Goal: Answer question/provide support: Answer question/provide support

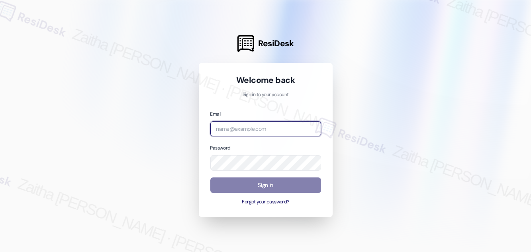
click at [233, 130] on input "email" at bounding box center [265, 129] width 111 height 16
type input "automated-surveys-meridian_management-zaitha.mae.[PERSON_NAME]@meridian_[DOMAIN…"
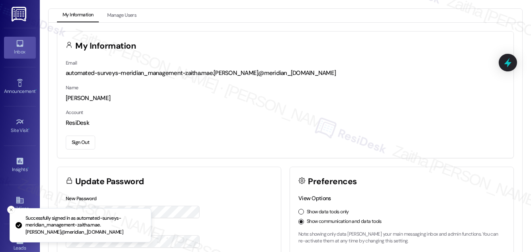
click at [16, 50] on div "Inbox" at bounding box center [20, 52] width 40 height 8
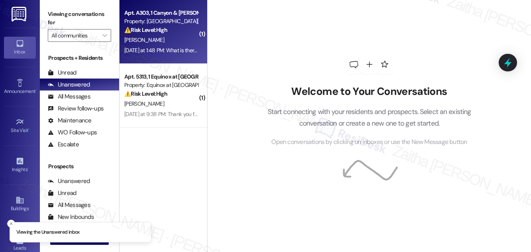
click at [183, 37] on div "[PERSON_NAME]" at bounding box center [161, 40] width 75 height 10
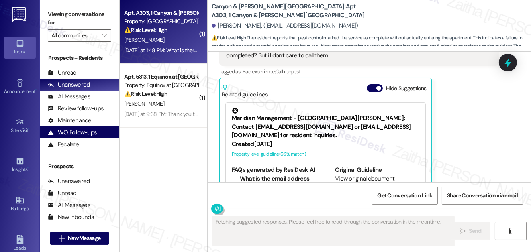
scroll to position [1840, 0]
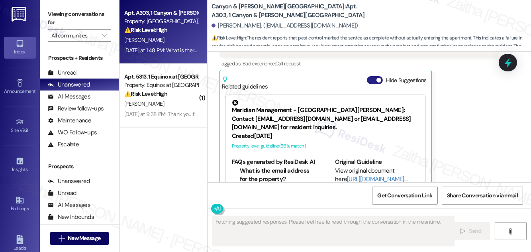
click at [373, 76] on button "Hide Suggestions" at bounding box center [375, 80] width 16 height 8
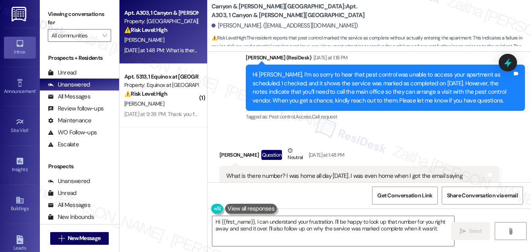
scroll to position [1739, 0]
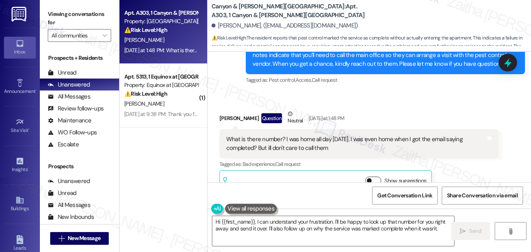
click at [376, 177] on button "Show suggestions" at bounding box center [373, 181] width 16 height 8
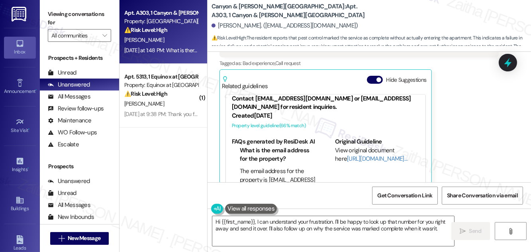
scroll to position [29, 0]
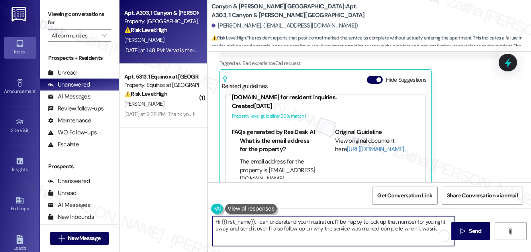
click at [270, 227] on textarea "Hi {{first_name}}, I can understand your frustration. I'll be happy to look up …" at bounding box center [333, 231] width 242 height 30
click at [283, 227] on textarea "Hi {{first_name}}, I can understand your frustration. I'll be happy to look up …" at bounding box center [333, 231] width 242 height 30
drag, startPoint x: 243, startPoint y: 229, endPoint x: 414, endPoint y: 230, distance: 171.0
click at [414, 230] on textarea "Hi {{first_name}}, I can understand your frustration. I'll be happy to look up …" at bounding box center [333, 231] width 242 height 30
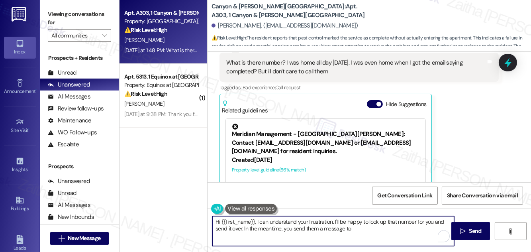
scroll to position [1804, 0]
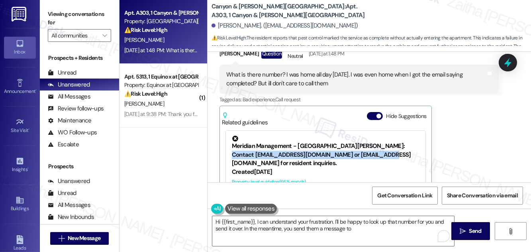
drag, startPoint x: 229, startPoint y: 136, endPoint x: 402, endPoint y: 139, distance: 173.4
click at [402, 139] on div "Meridian Management - [GEOGRAPHIC_DATA][PERSON_NAME]: Contact [EMAIL_ADDRESS][D…" at bounding box center [326, 161] width 200 height 60
copy div "[EMAIL_ADDRESS][DOMAIN_NAME] or [EMAIL_ADDRESS][DOMAIN_NAME]"
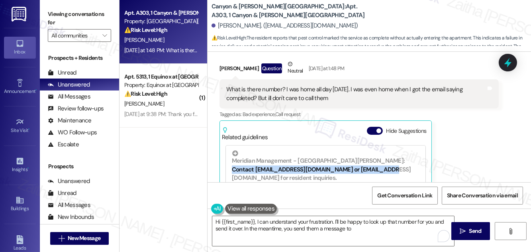
scroll to position [1808, 0]
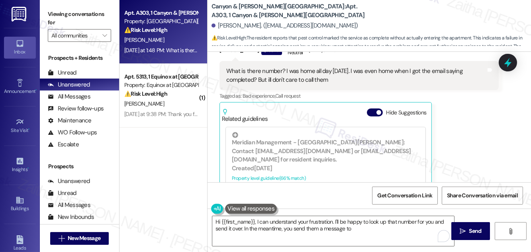
click at [473, 122] on div "[PERSON_NAME] Question Neutral [DATE] at 1:48 PM What is there number? I was ho…" at bounding box center [359, 117] width 279 height 152
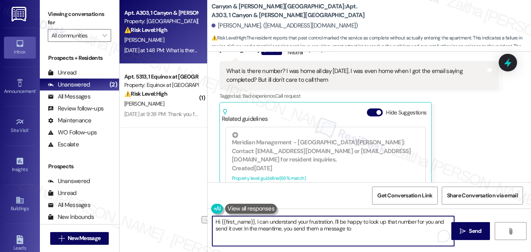
drag, startPoint x: 244, startPoint y: 228, endPoint x: 387, endPoint y: 228, distance: 142.3
click at [387, 228] on textarea "Hi {{first_name}}, I can understand your frustration. I'll be happy to look up …" at bounding box center [333, 231] width 242 height 30
drag, startPoint x: 313, startPoint y: 228, endPoint x: 347, endPoint y: 228, distance: 34.3
click at [347, 228] on textarea "Hi {{first_name}}, I can understand your frustration. I'll be happy to look up …" at bounding box center [333, 231] width 242 height 30
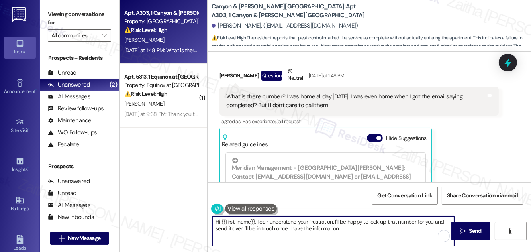
scroll to position [1771, 0]
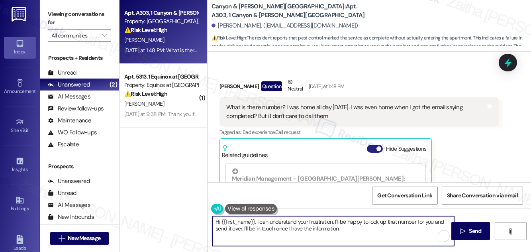
type textarea "Hi {{first_name}}, I can understand your frustration. I'll be happy to look up …"
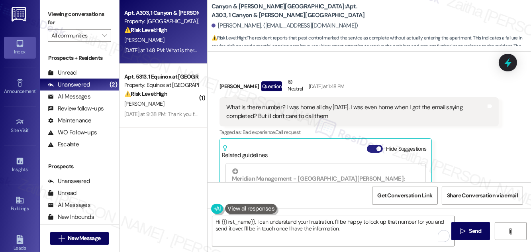
click at [371, 145] on button "Hide Suggestions" at bounding box center [375, 149] width 16 height 8
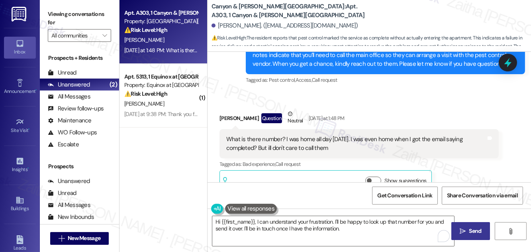
click at [468, 233] on span "Send" at bounding box center [476, 231] width 16 height 8
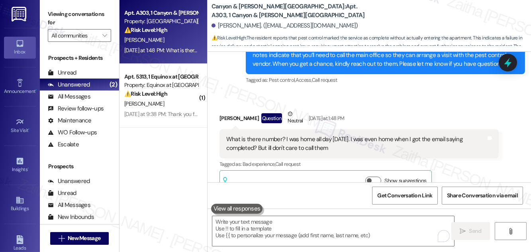
drag, startPoint x: 225, startPoint y: 119, endPoint x: 355, endPoint y: 135, distance: 130.9
click at [355, 135] on div "What is there number? I was home all day [DATE]. I was even home when I got the…" at bounding box center [359, 143] width 279 height 29
copy div "What is there number? I was home all day [DATE]. I was even home when I got the…"
click at [473, 92] on div "Received via SMS [PERSON_NAME] Question Neutral [DATE] at 1:48 PM What is there…" at bounding box center [370, 146] width 324 height 108
click at [511, 60] on icon at bounding box center [508, 63] width 14 height 14
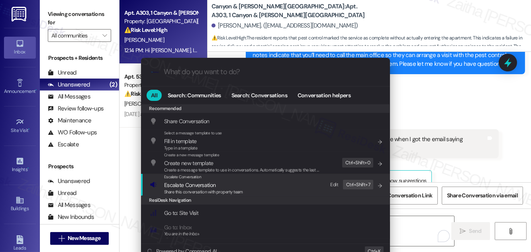
click at [186, 186] on span "Escalate Conversation" at bounding box center [189, 184] width 51 height 7
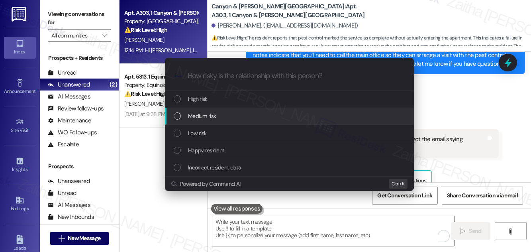
click at [203, 116] on span "Medium risk" at bounding box center [202, 116] width 28 height 9
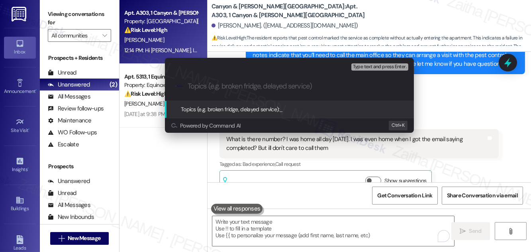
click at [496, 87] on div "Escalate Conversation Medium risk Topics (e.g. broken fridge, delayed service) …" at bounding box center [265, 126] width 531 height 252
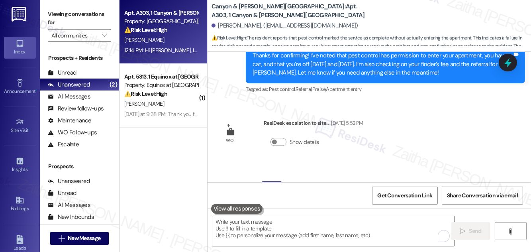
scroll to position [1522, 0]
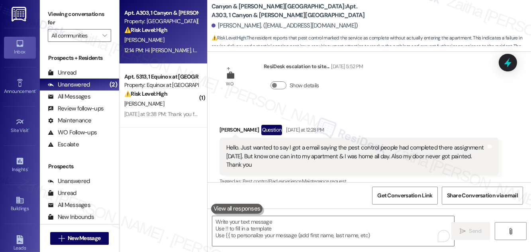
click at [504, 63] on icon at bounding box center [508, 62] width 10 height 10
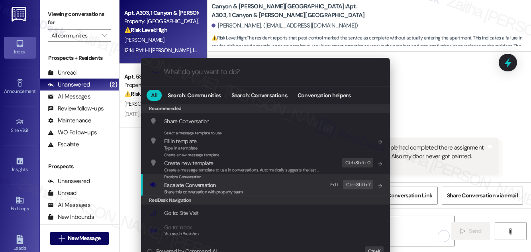
click at [198, 185] on span "Escalate Conversation" at bounding box center [189, 184] width 51 height 7
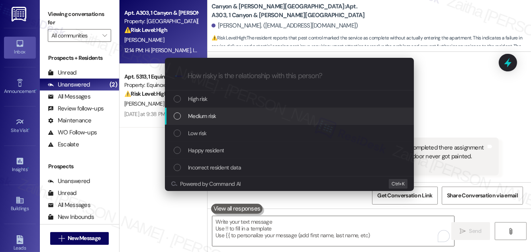
click at [215, 112] on span "Medium risk" at bounding box center [202, 116] width 28 height 9
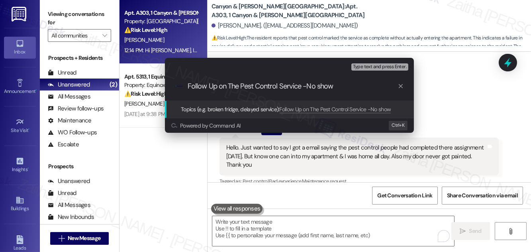
click at [306, 85] on input "Follow Up on The Pest Control Service -No show" at bounding box center [293, 86] width 210 height 8
click at [334, 89] on input "Follow Up on The Pest Control Service (No show" at bounding box center [293, 86] width 210 height 8
paste input "Contact Number for Maintenance Team"
type input "Follow Up on The Pest Control Service (No show) & Contact Number for Maintenanc…"
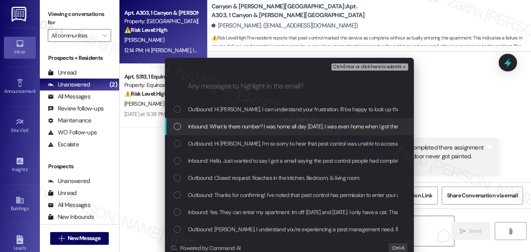
click at [271, 122] on span "Inbound: What is there number? I was home all day [DATE]. I was even home when …" at bounding box center [355, 126] width 334 height 9
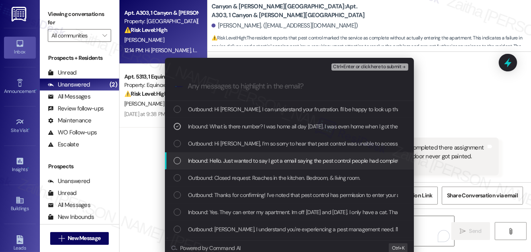
click at [259, 157] on span "Inbound: Hello. Just wanted to say I got a email saying the pest control people…" at bounding box center [444, 160] width 512 height 9
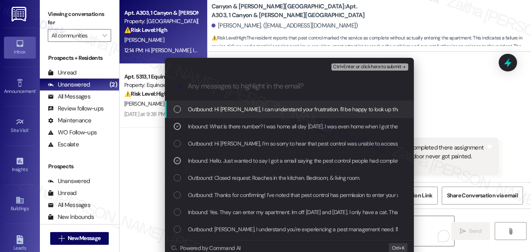
click at [362, 65] on span "Ctrl+Enter or click here to submit" at bounding box center [367, 67] width 68 height 6
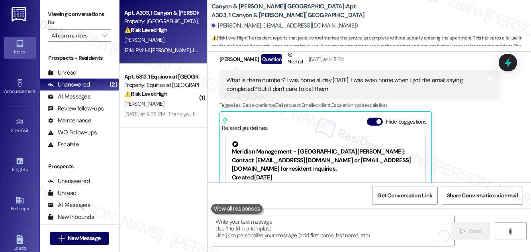
scroll to position [1771, 0]
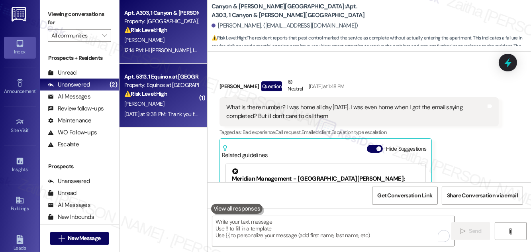
click at [178, 106] on div "[PERSON_NAME]" at bounding box center [161, 104] width 75 height 10
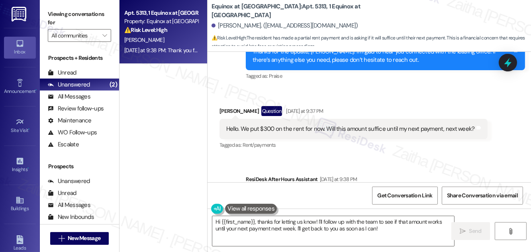
scroll to position [1080, 0]
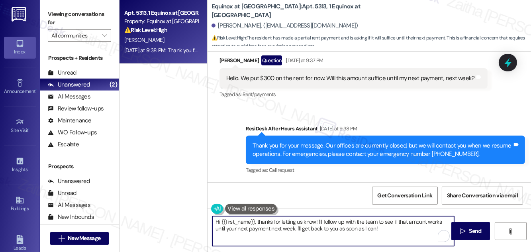
click at [393, 230] on textarea "Hi {{first_name}}, thanks for letting us know! I'll follow up with the team to …" at bounding box center [333, 231] width 242 height 30
click at [368, 230] on textarea "Hi {{first_name}}, thanks for letting us know! I'll follow up with the team to …" at bounding box center [333, 231] width 242 height 30
click at [396, 230] on textarea "Hi {{first_name}}, thanks for letting us know! I'll follow up with the team to …" at bounding box center [333, 231] width 242 height 30
click at [371, 228] on textarea "Hi {{first_name}}, thanks for letting us know! I'll follow up with the team to …" at bounding box center [333, 231] width 242 height 30
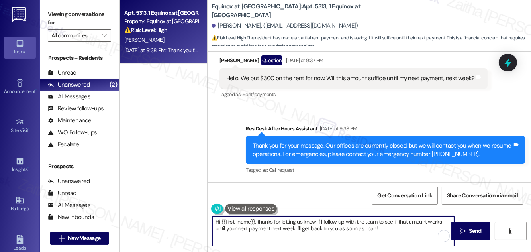
click at [371, 228] on textarea "Hi {{first_name}}, thanks for letting us know! I'll follow up with the team to …" at bounding box center [333, 231] width 242 height 30
type textarea "Hi {{first_name}}, thanks for letting us know! I'll follow up with the team to …"
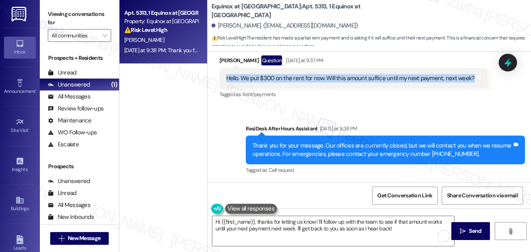
drag, startPoint x: 221, startPoint y: 79, endPoint x: 469, endPoint y: 79, distance: 248.3
click at [469, 79] on div "Hello. We put $300 on the rent for now. Will this amount suffice until my next …" at bounding box center [354, 78] width 268 height 20
copy div "Hello. We put $300 on the rent for now. Will this amount suffice until my next …"
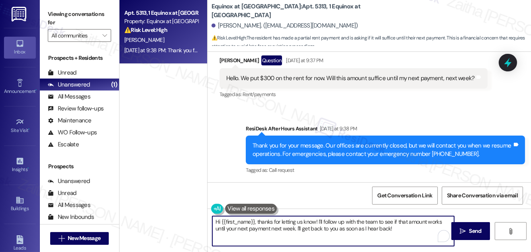
click at [397, 229] on textarea "Hi {{first_name}}, thanks for letting us know! I'll follow up with the team to …" at bounding box center [333, 231] width 242 height 30
click at [464, 224] on button " Send" at bounding box center [470, 231] width 39 height 18
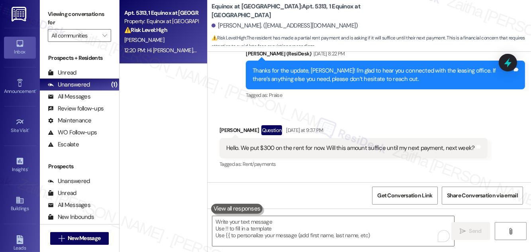
scroll to position [1004, 0]
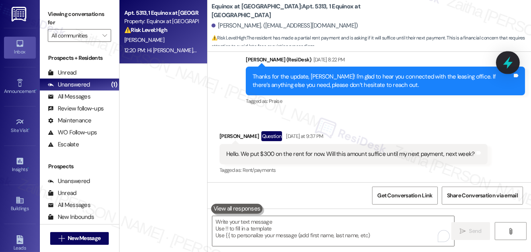
click at [512, 59] on icon at bounding box center [508, 63] width 14 height 14
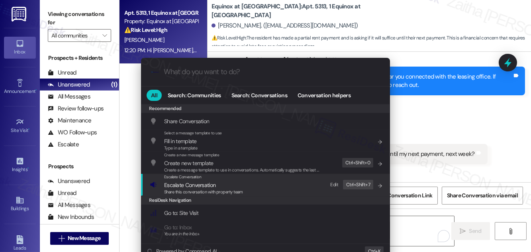
click at [196, 186] on span "Escalate Conversation" at bounding box center [189, 184] width 51 height 7
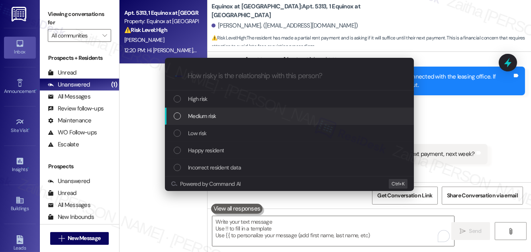
click at [203, 118] on span "Medium risk" at bounding box center [202, 116] width 28 height 9
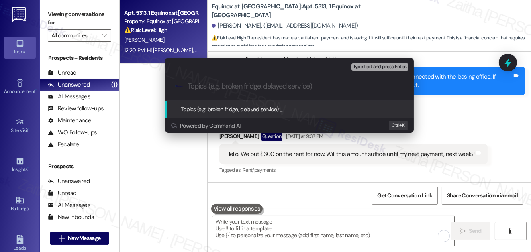
paste input "Partial Rent Payment of $300 – Request for Confirmation"
type input "Partial Rent Payment of $300 – Request for Confirmation"
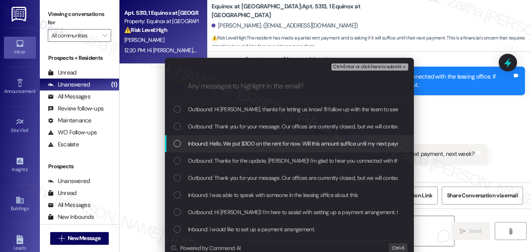
click at [238, 141] on span "Inbound: Hello. We put $300 on the rent for now. Will this amount suffice until…" at bounding box center [313, 143] width 250 height 9
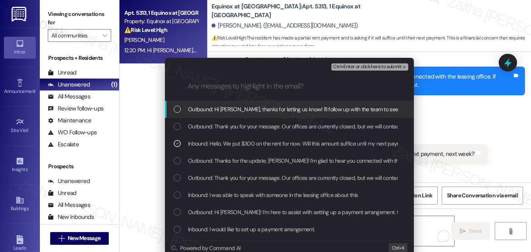
click at [351, 61] on div "Escalate Conversation Medium risk Partial Rent Payment of $300 – Request for Co…" at bounding box center [289, 65] width 249 height 14
click at [351, 65] on span "Ctrl+Enter or click here to submit" at bounding box center [367, 67] width 68 height 6
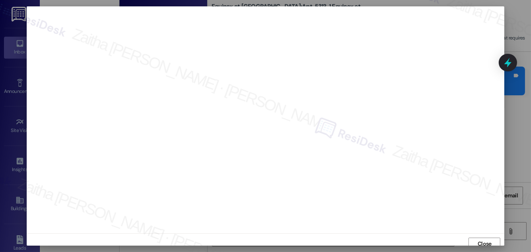
scroll to position [4, 0]
click at [481, 241] on span "Close" at bounding box center [485, 239] width 14 height 8
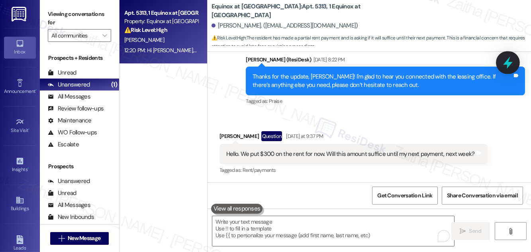
click at [510, 66] on icon at bounding box center [508, 63] width 14 height 14
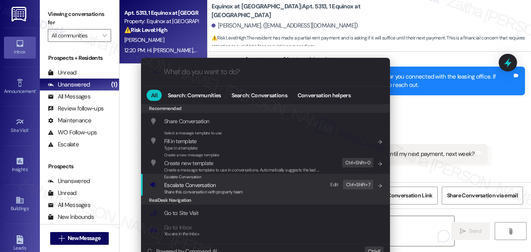
click at [185, 185] on span "Escalate Conversation" at bounding box center [189, 184] width 51 height 7
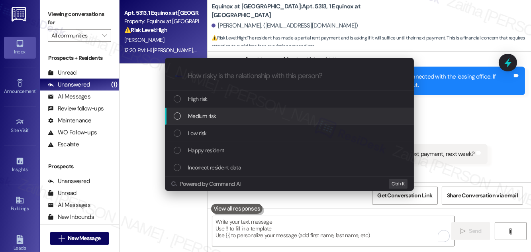
click at [208, 116] on span "Medium risk" at bounding box center [202, 116] width 28 height 9
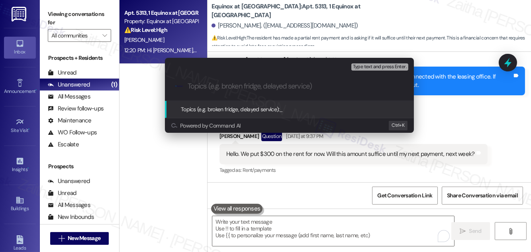
paste input "Partial Rent Payment of $300 – Request for Confirmation"
type input "Partial Rent Payment of $300 – Request for Confirmation"
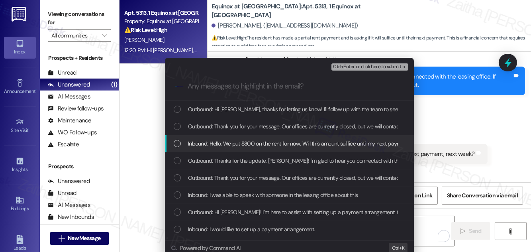
click at [221, 141] on span "Inbound: Hello. We put $300 on the rent for now. Will this amount suffice until…" at bounding box center [313, 143] width 250 height 9
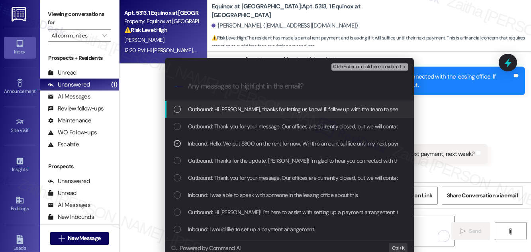
click at [365, 67] on span "Ctrl+Enter or click here to submit" at bounding box center [367, 67] width 68 height 6
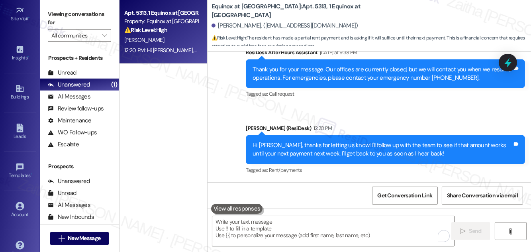
scroll to position [125, 0]
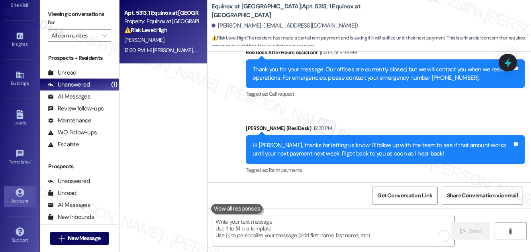
click at [22, 199] on div "Account" at bounding box center [20, 201] width 40 height 8
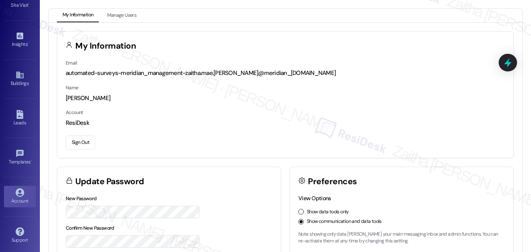
click at [88, 143] on button "Sign Out" at bounding box center [80, 142] width 29 height 14
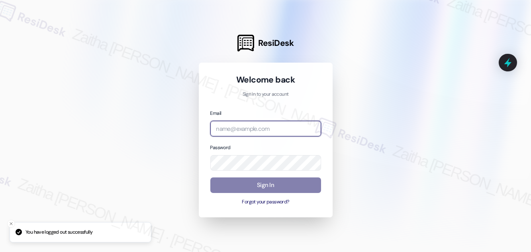
click at [246, 127] on input "email" at bounding box center [265, 129] width 111 height 16
type input "automated-surveys-rj_group-zaitha.mae.[PERSON_NAME]@rj_[DOMAIN_NAME]"
